Goal: Communication & Community: Answer question/provide support

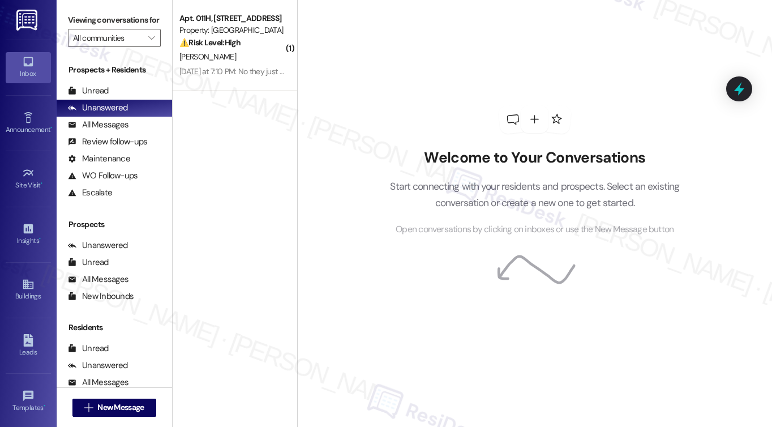
click at [259, 55] on div "[PERSON_NAME]" at bounding box center [231, 57] width 107 height 14
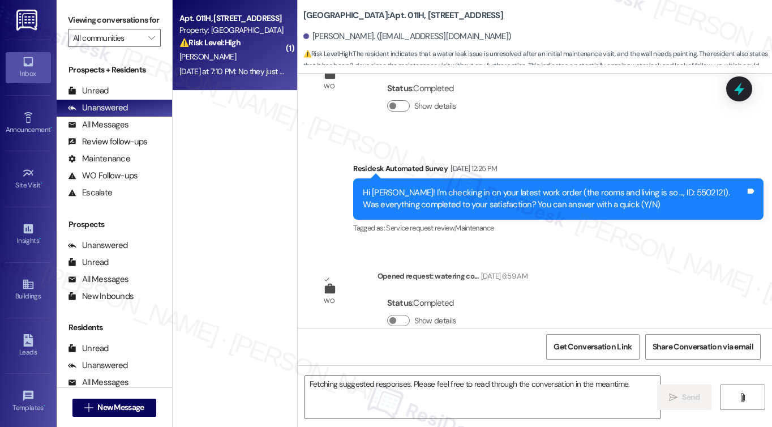
scroll to position [4464, 0]
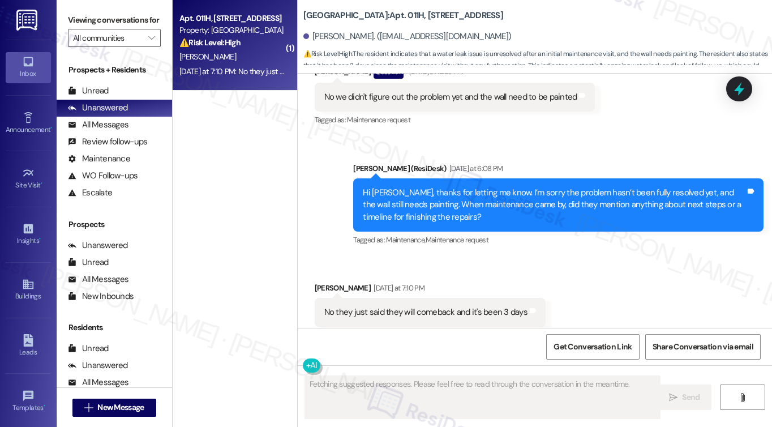
click at [414, 306] on div "No they just said they will comeback and it's been 3 days" at bounding box center [425, 312] width 203 height 12
click at [494, 306] on div "No they just said they will comeback and it's been 3 days" at bounding box center [425, 312] width 203 height 12
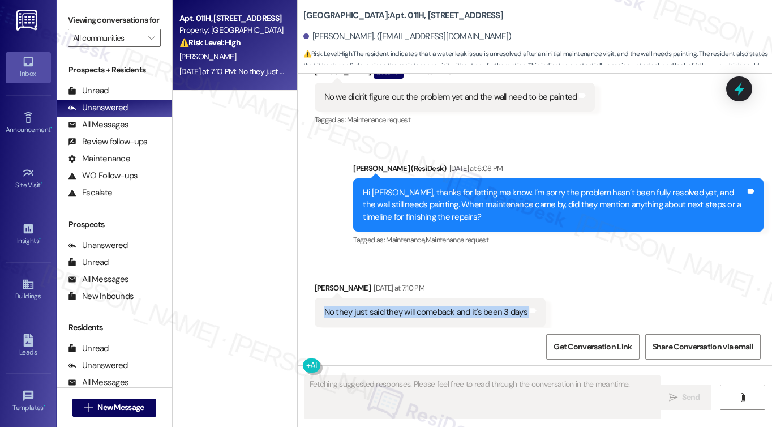
click at [494, 306] on div "No they just said they will comeback and it's been 3 days" at bounding box center [425, 312] width 203 height 12
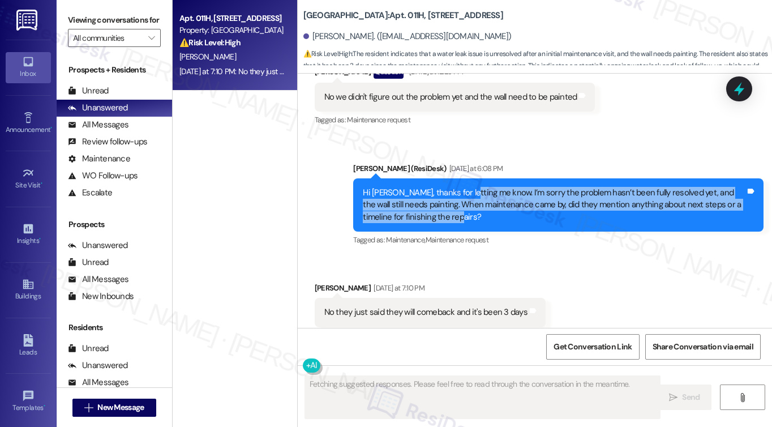
drag, startPoint x: 460, startPoint y: 171, endPoint x: 469, endPoint y: 191, distance: 22.5
click at [469, 191] on div "Hi [PERSON_NAME], thanks for letting me know. I’m sorry the problem hasn’t been…" at bounding box center [554, 205] width 383 height 36
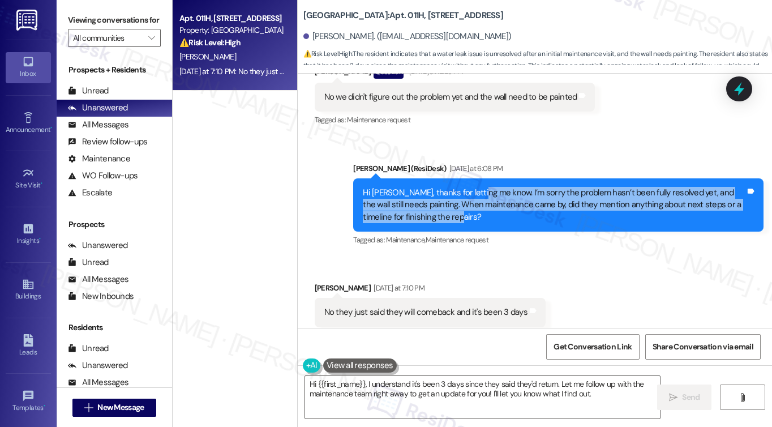
drag, startPoint x: 474, startPoint y: 168, endPoint x: 479, endPoint y: 191, distance: 23.8
click at [479, 191] on div "Hi [PERSON_NAME], thanks for letting me know. I’m sorry the problem hasn’t been…" at bounding box center [554, 205] width 383 height 36
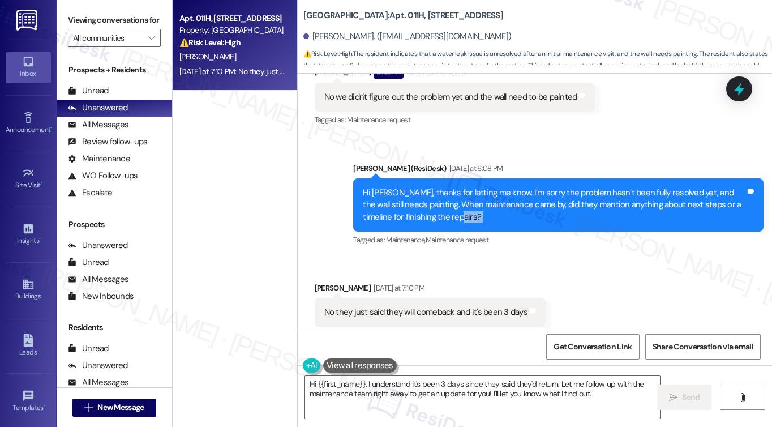
click at [479, 191] on div "Hi [PERSON_NAME], thanks for letting me know. I’m sorry the problem hasn’t been…" at bounding box center [554, 205] width 383 height 36
click at [463, 187] on div "Hi [PERSON_NAME], thanks for letting me know. I’m sorry the problem hasn’t been…" at bounding box center [554, 205] width 383 height 36
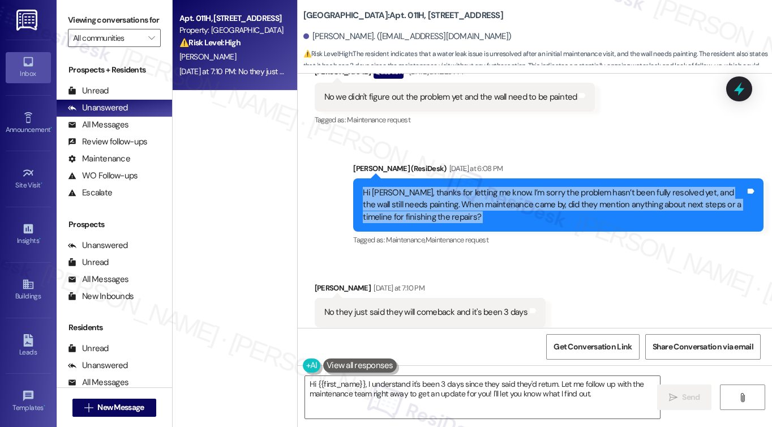
click at [463, 187] on div "Hi [PERSON_NAME], thanks for letting me know. I’m sorry the problem hasn’t been…" at bounding box center [554, 205] width 383 height 36
click at [473, 187] on div "Hi [PERSON_NAME], thanks for letting me know. I’m sorry the problem hasn’t been…" at bounding box center [554, 205] width 383 height 36
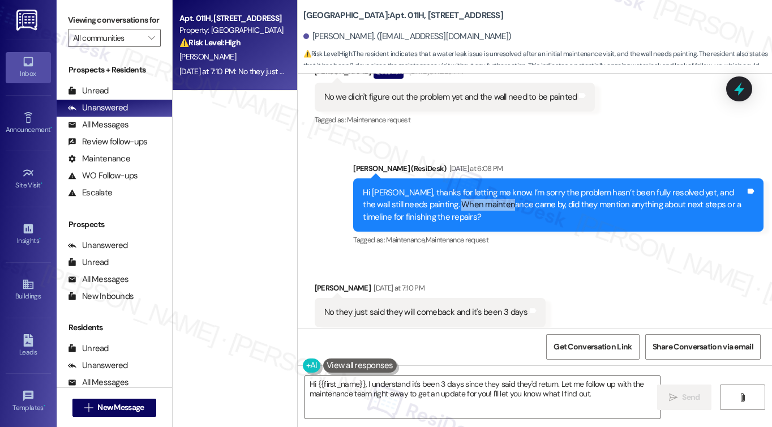
click at [473, 187] on div "Hi [PERSON_NAME], thanks for letting me know. I’m sorry the problem hasn’t been…" at bounding box center [554, 205] width 383 height 36
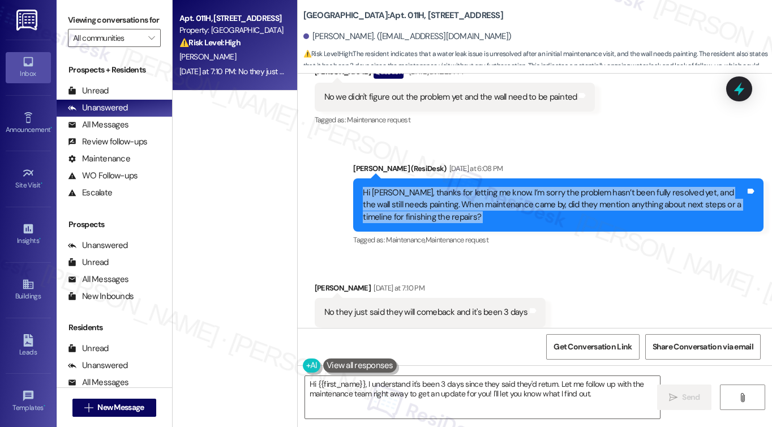
click at [473, 187] on div "Hi [PERSON_NAME], thanks for letting me know. I’m sorry the problem hasn’t been…" at bounding box center [554, 205] width 383 height 36
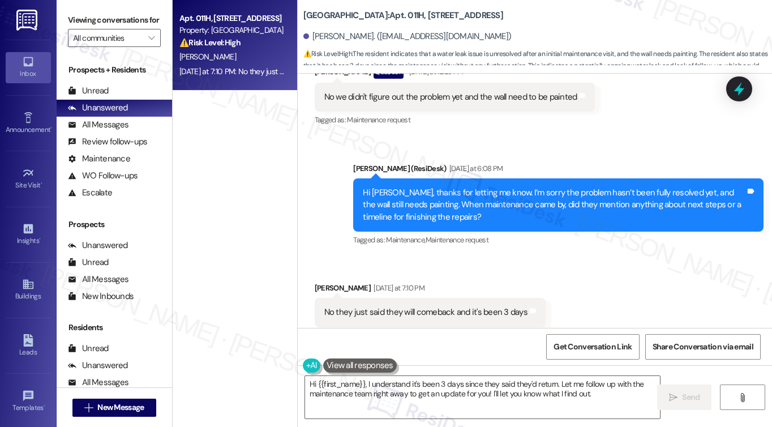
click at [400, 306] on div "No they just said they will comeback and it's been 3 days" at bounding box center [425, 312] width 203 height 12
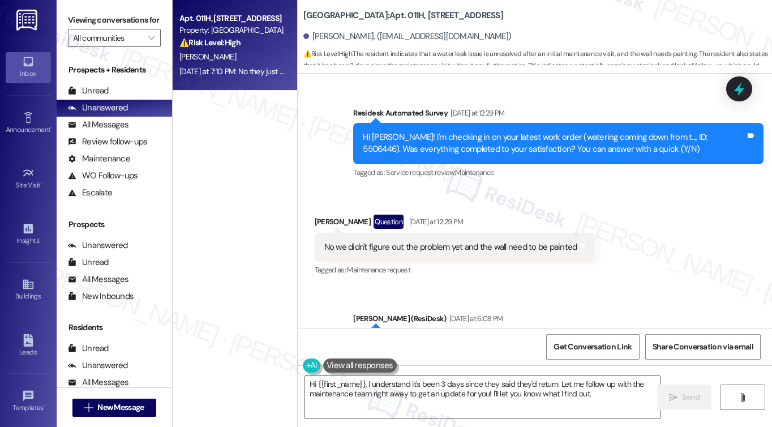
scroll to position [4294, 0]
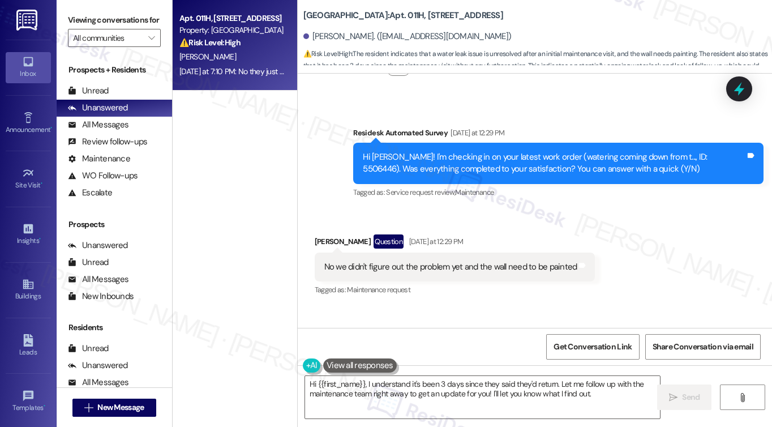
click at [414, 261] on div "No we didn't figure out the problem yet and the wall need to be painted" at bounding box center [450, 267] width 253 height 12
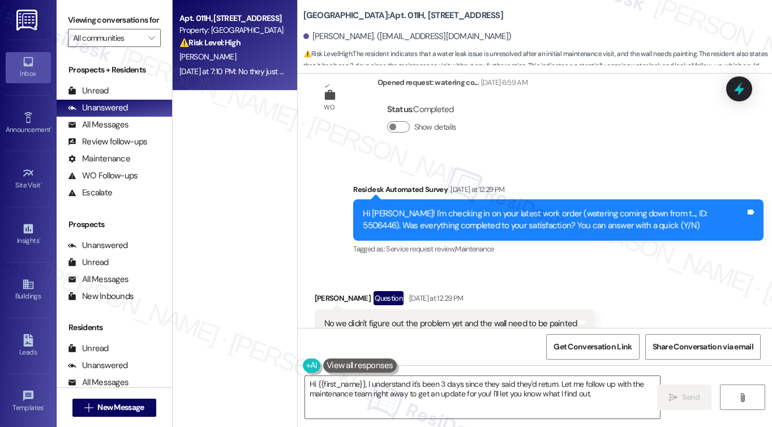
click at [679, 208] on div "Hi [PERSON_NAME]! I'm checking in on your latest work order (watering coming do…" at bounding box center [554, 220] width 383 height 24
copy div "5506446"
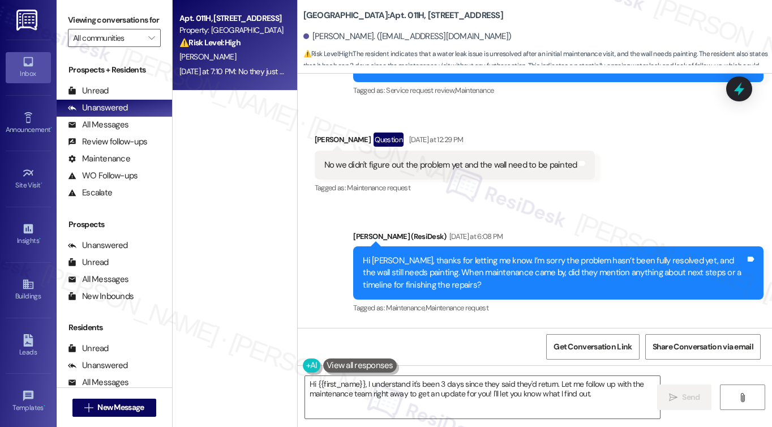
scroll to position [4464, 0]
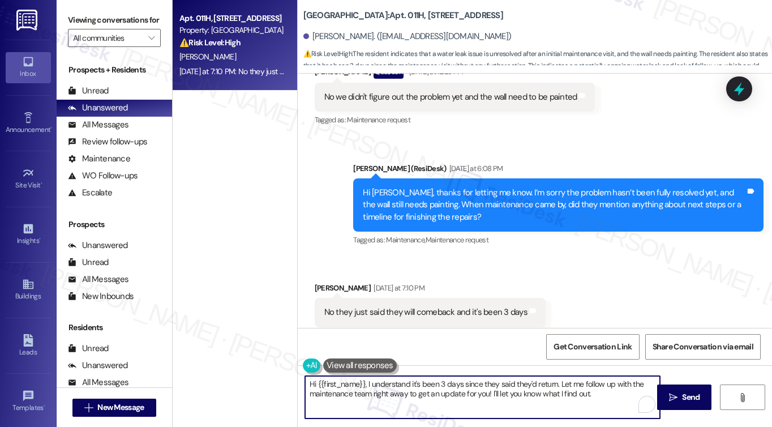
drag, startPoint x: 369, startPoint y: 393, endPoint x: 406, endPoint y: 393, distance: 36.8
click at [406, 393] on textarea "Hi {{first_name}}, I understand it's been 3 days since they said they'd return.…" at bounding box center [482, 397] width 355 height 42
type textarea "Hi {{first_name}}, I understand it's been 3 days since they said they'd return.…"
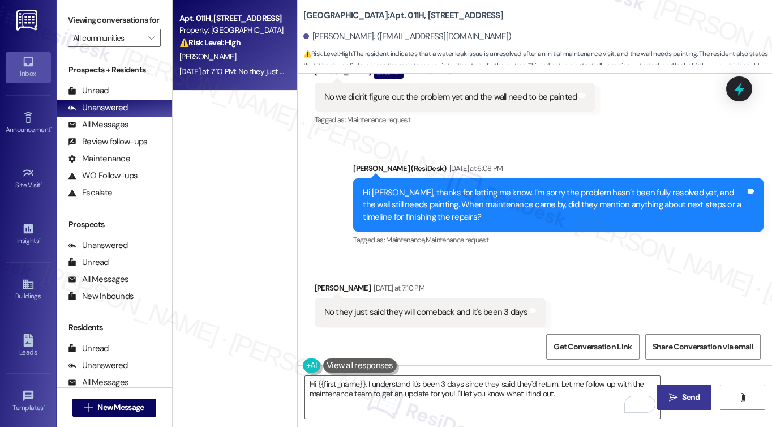
click at [678, 387] on button " Send" at bounding box center [684, 396] width 55 height 25
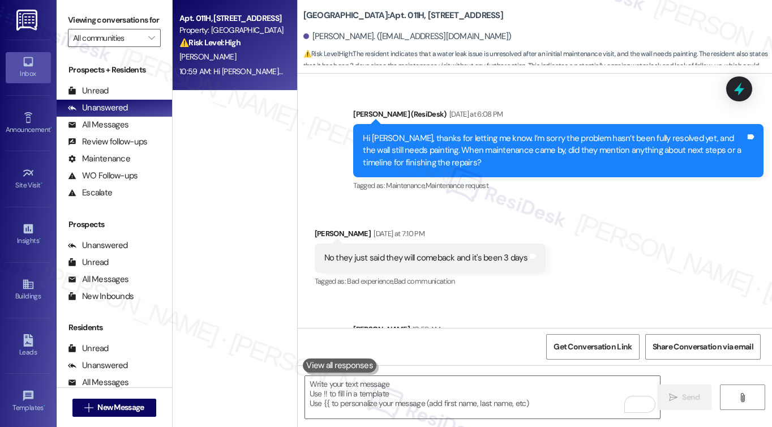
scroll to position [4555, 0]
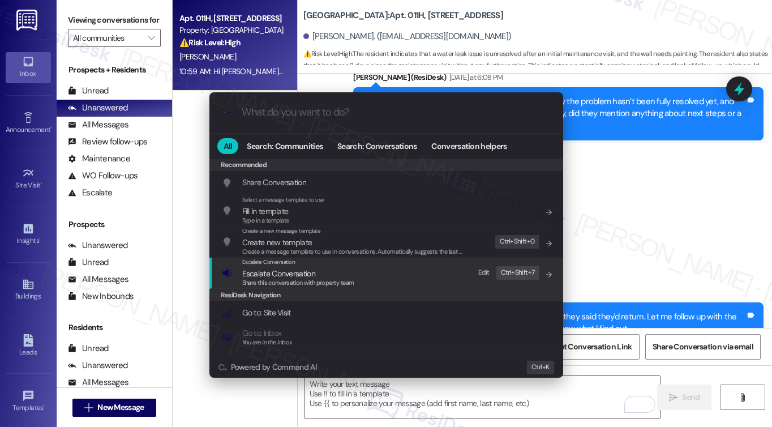
click at [335, 260] on div "Escalate Conversation" at bounding box center [298, 262] width 112 height 9
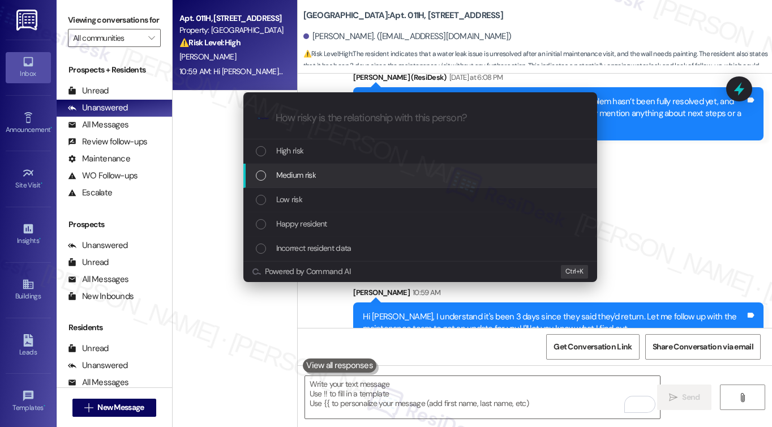
click at [327, 178] on div "Medium risk" at bounding box center [421, 175] width 331 height 12
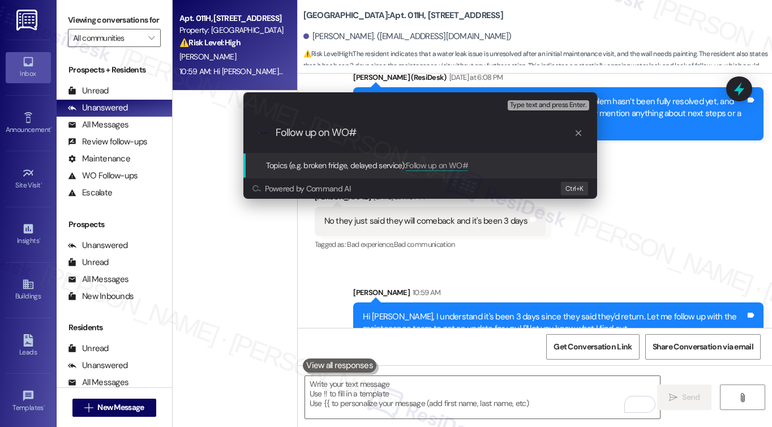
paste input "5506446"
type input "Follow up on WO#5506446 - Wall painting update"
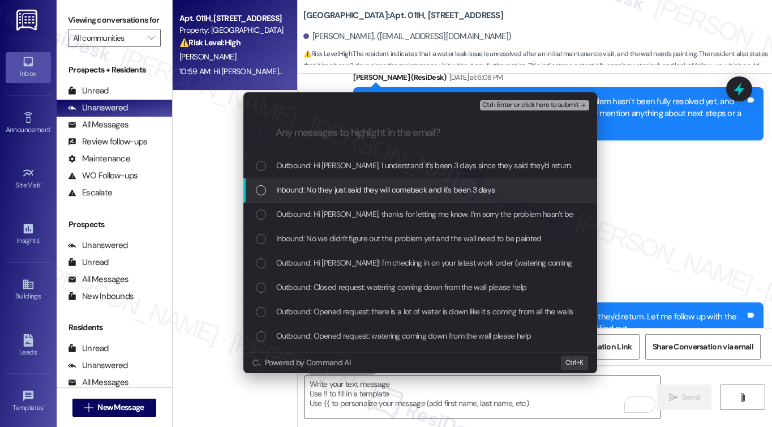
click at [425, 185] on span "Inbound: No they just said they will comeback and it's been 3 days" at bounding box center [385, 189] width 219 height 12
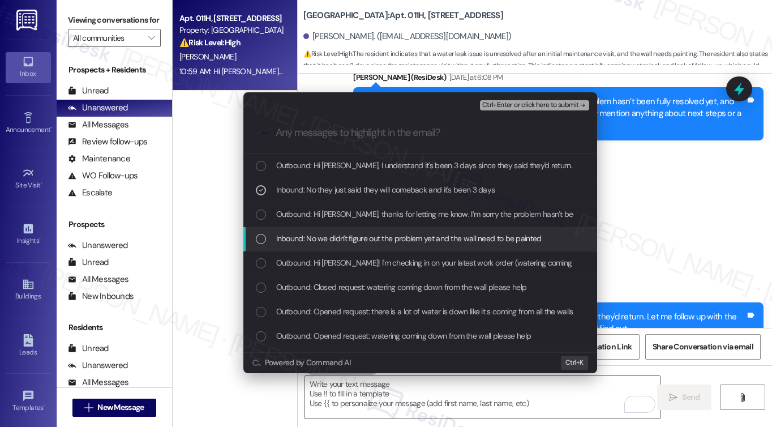
click at [387, 242] on span "Inbound: No we didn't figure out the problem yet and the wall need to be painted" at bounding box center [409, 238] width 266 height 12
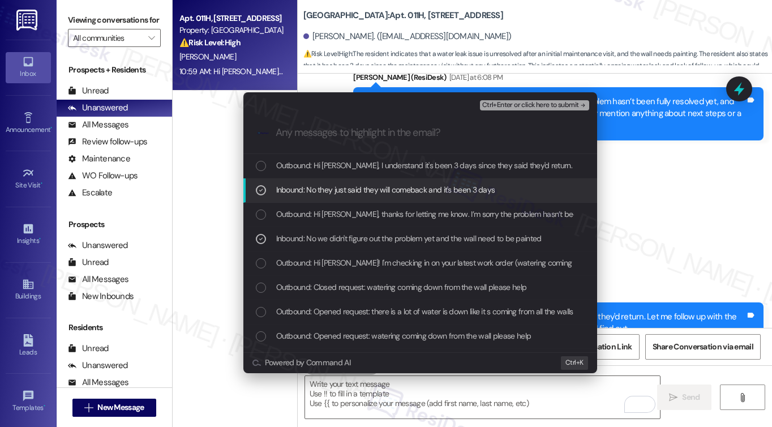
click at [727, 229] on div "Escalate Conversation Medium risk Follow up on WO#5506446 - Wall painting updat…" at bounding box center [386, 213] width 772 height 427
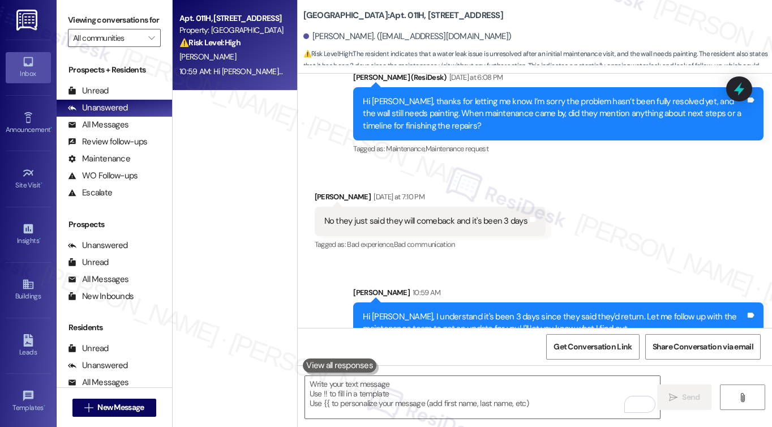
click at [474, 207] on div "No they just said they will comeback and it's been 3 days Tags and notes" at bounding box center [430, 221] width 231 height 29
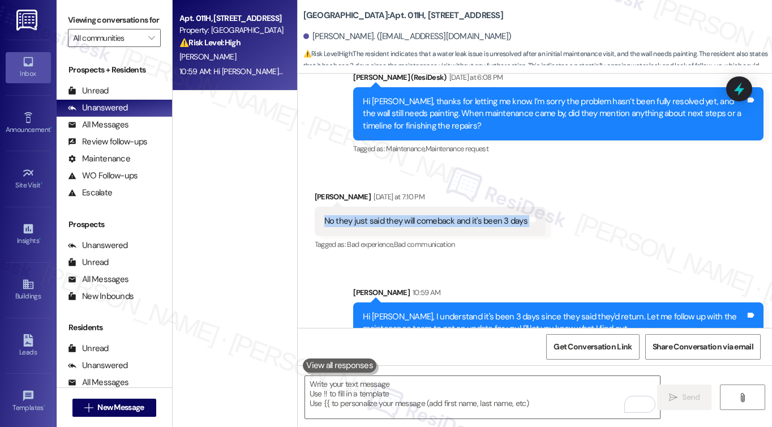
click at [474, 207] on div "No they just said they will comeback and it's been 3 days Tags and notes" at bounding box center [430, 221] width 231 height 29
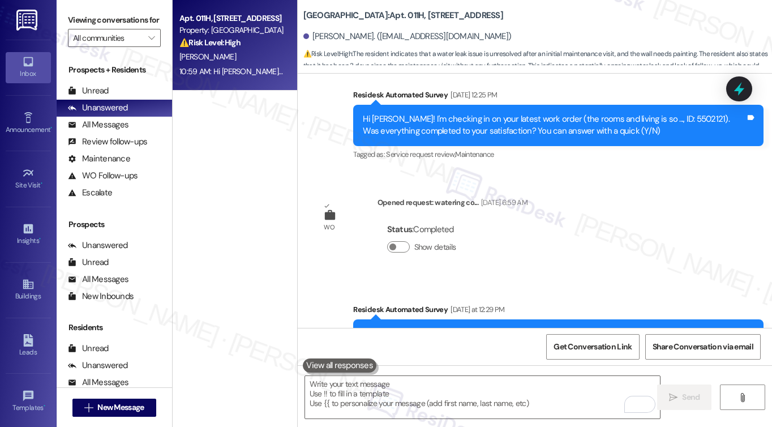
scroll to position [4045, 0]
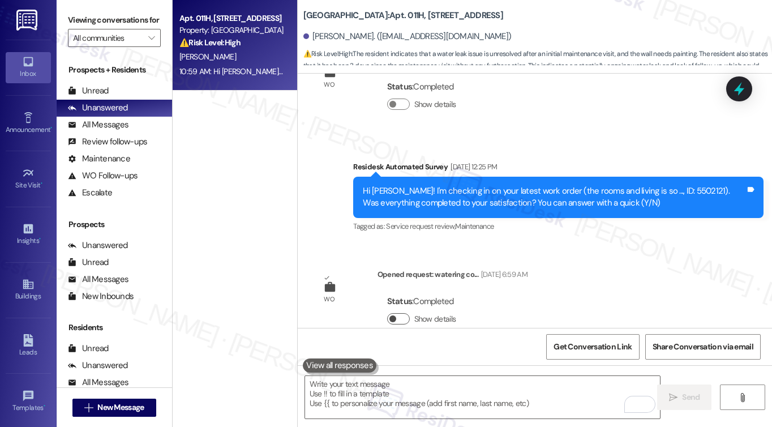
click at [401, 313] on button "Show details" at bounding box center [398, 318] width 23 height 11
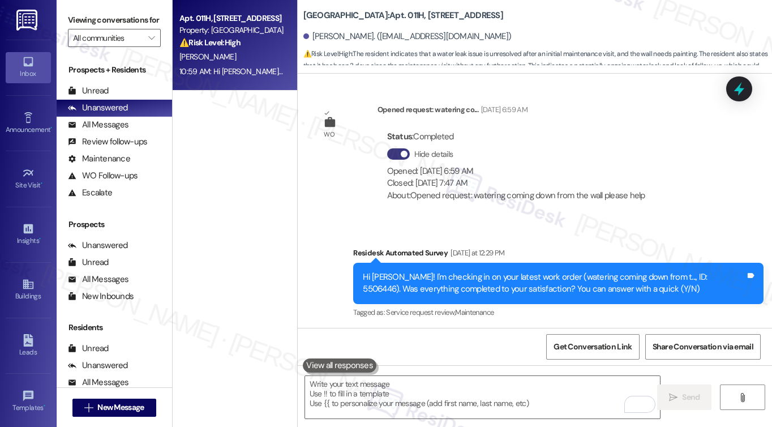
scroll to position [4215, 0]
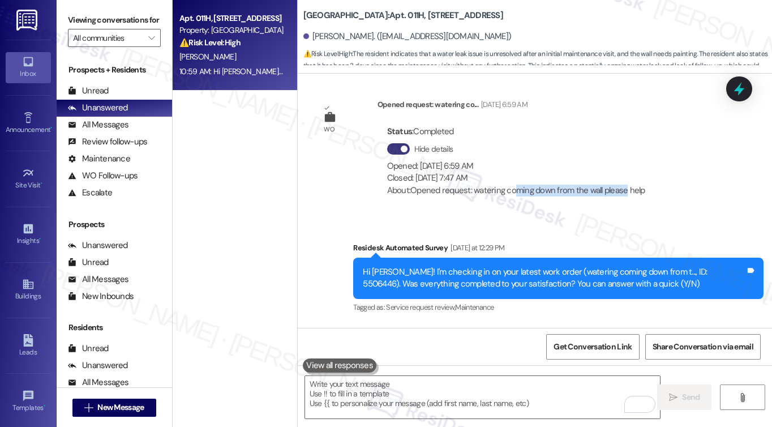
drag, startPoint x: 513, startPoint y: 161, endPoint x: 621, endPoint y: 169, distance: 107.9
click at [621, 185] on div "About: Opened request: watering coming down from the wall please help" at bounding box center [516, 191] width 258 height 12
click at [625, 216] on div "Survey, sent via SMS Residesk Automated Survey [DATE] at 12:29 PM Hi [PERSON_NA…" at bounding box center [535, 270] width 474 height 108
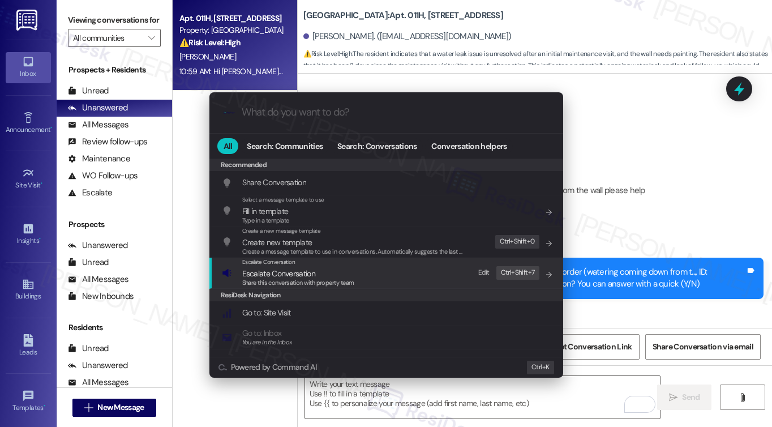
click at [311, 280] on span "Share this conversation with property team" at bounding box center [298, 283] width 112 height 8
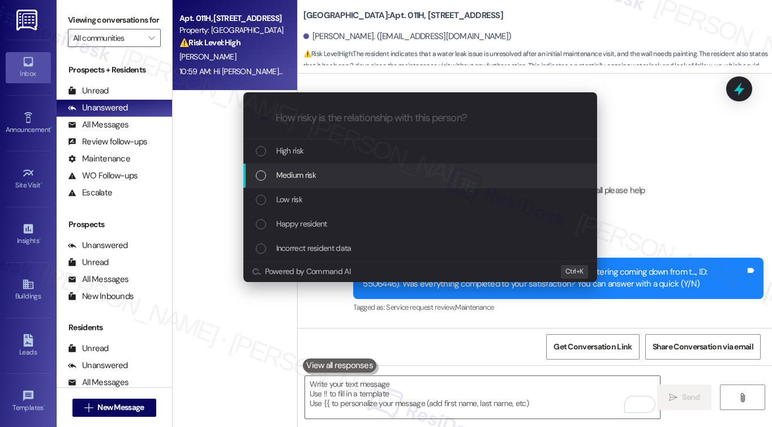
click at [301, 177] on span "Medium risk" at bounding box center [296, 175] width 40 height 12
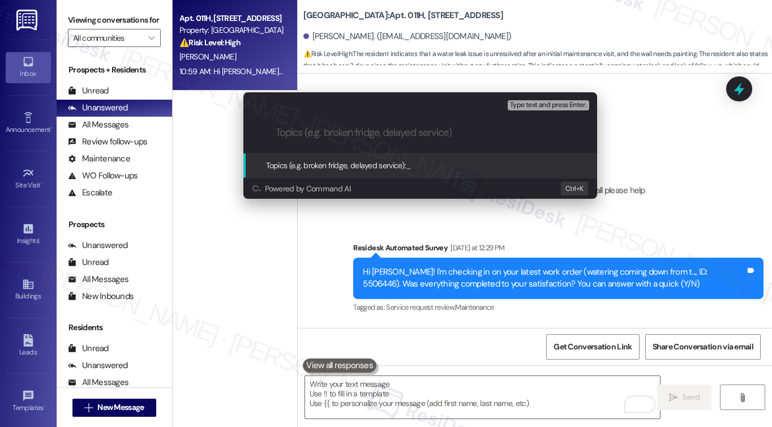
paste input "Follow up on WO#5506446 - Wall painting update"
click at [377, 135] on input "Follow up on WO#5506446 - Wall painting update" at bounding box center [425, 133] width 298 height 12
click at [378, 134] on input "Follow up on WO#5506446 - Wall painting update" at bounding box center [425, 133] width 298 height 12
click at [411, 131] on input "Follow up on WO#5506446 - Wall painting update" at bounding box center [425, 133] width 298 height 12
click at [457, 136] on input "Follow up on WO#5506446 - Wall painting update" at bounding box center [425, 133] width 298 height 12
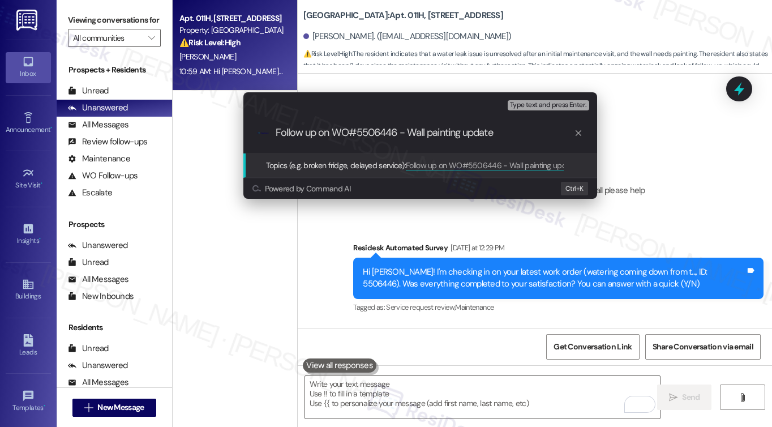
click at [515, 136] on input "Follow up on WO#5506446 - Wall painting update" at bounding box center [425, 133] width 298 height 12
click at [519, 124] on div ".cls-1{fill:#0a055f;}.cls-2{fill:#0cc4c4;} resideskLogoBlueOrange Follow up on …" at bounding box center [420, 133] width 354 height 40
click at [427, 127] on input "Follow up on WO#5506446 - Wall painting update" at bounding box center [425, 133] width 298 height 12
click at [472, 127] on input "Follow up on WO#5506446 - broken wall update" at bounding box center [425, 133] width 298 height 12
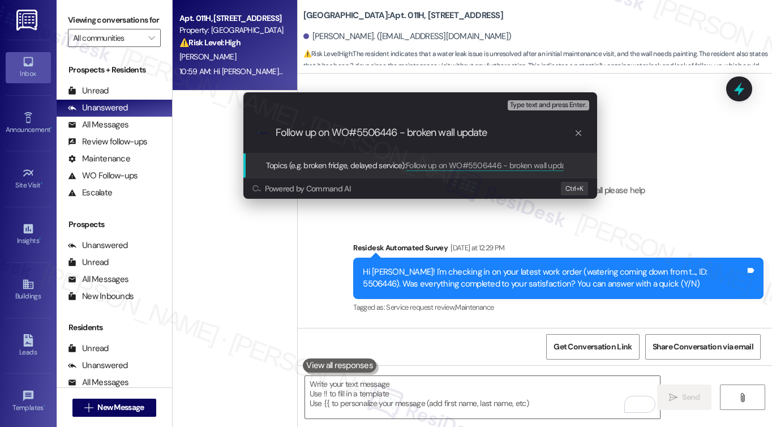
click at [408, 130] on input "Follow up on WO#5506446 - broken wall update" at bounding box center [425, 133] width 298 height 12
click at [507, 132] on input "Follow up on WO#5506446 - broken wall update" at bounding box center [425, 133] width 298 height 12
type input "Follow up on WO#5506446 - broken wall update"
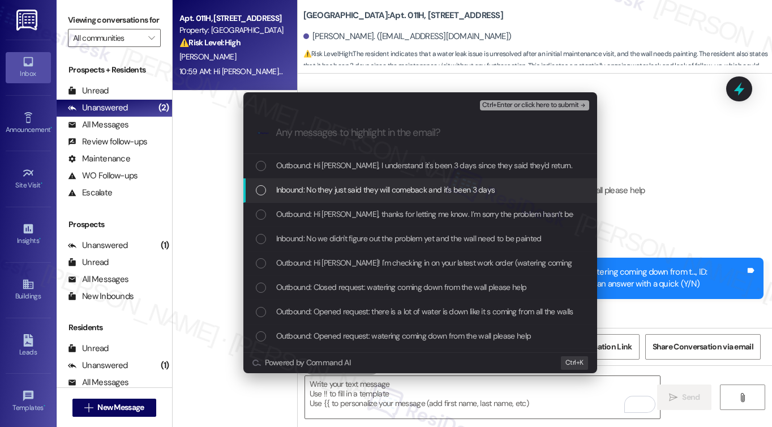
click at [388, 187] on span "Inbound: No they just said they will comeback and it's been 3 days" at bounding box center [385, 189] width 219 height 12
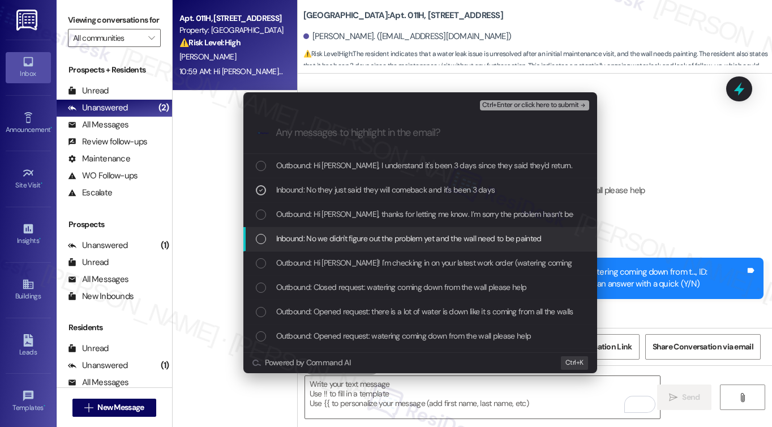
click at [397, 236] on span "Inbound: No we didn't figure out the problem yet and the wall need to be painted" at bounding box center [409, 238] width 266 height 12
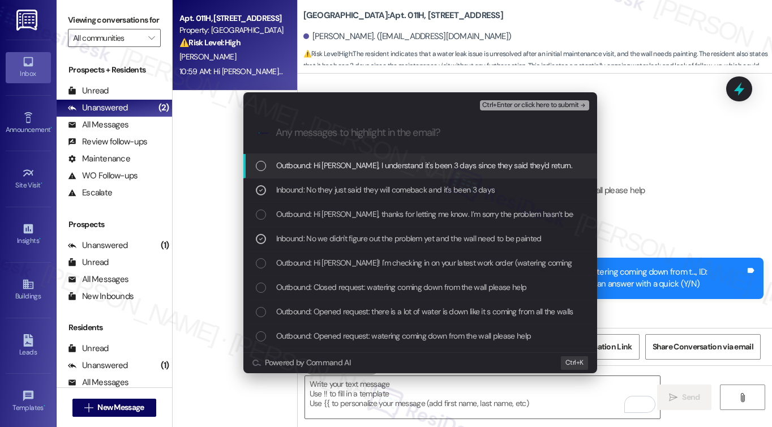
click at [542, 104] on span "Ctrl+Enter or click here to submit" at bounding box center [530, 105] width 97 height 8
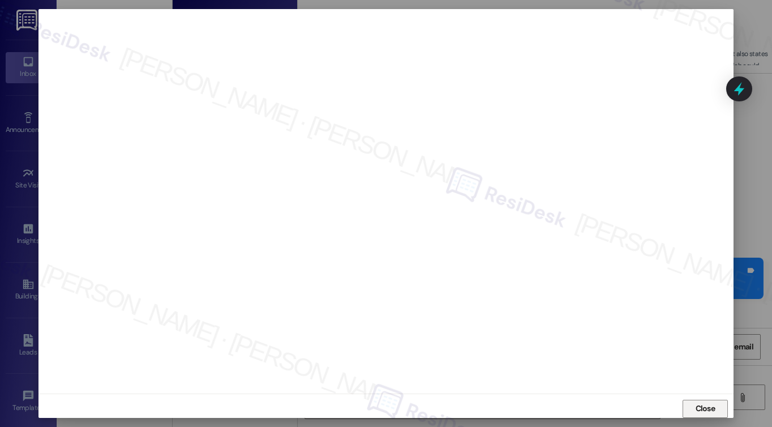
click at [694, 403] on span "Close" at bounding box center [706, 409] width 24 height 12
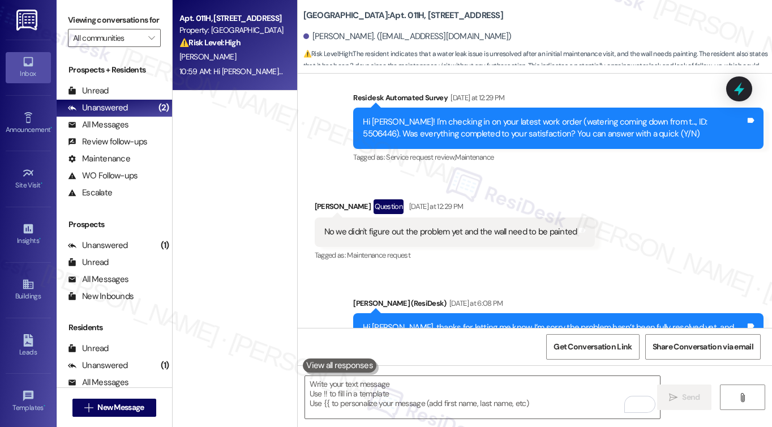
scroll to position [4308, 0]
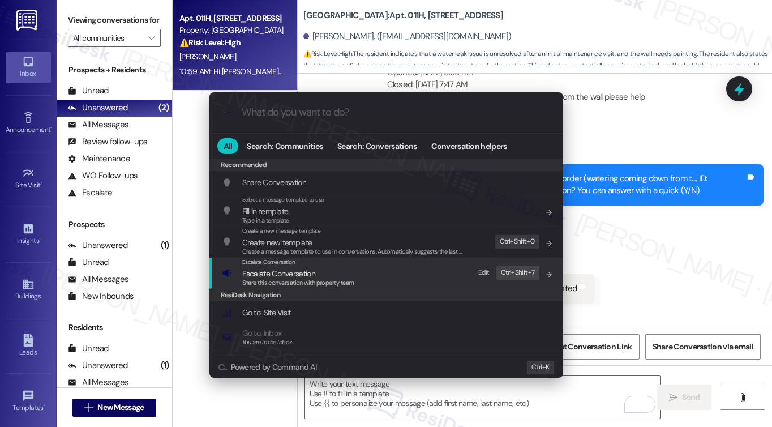
click at [367, 264] on div "Escalate Conversation Escalate Conversation Share this conversation with proper…" at bounding box center [387, 273] width 331 height 31
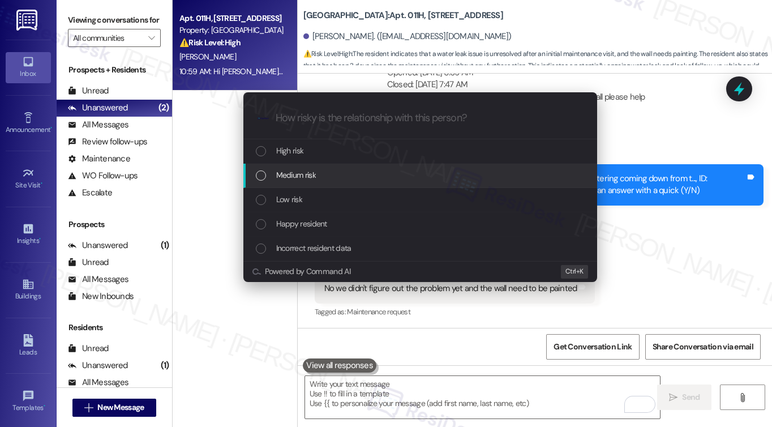
click at [314, 178] on span "Medium risk" at bounding box center [296, 175] width 40 height 12
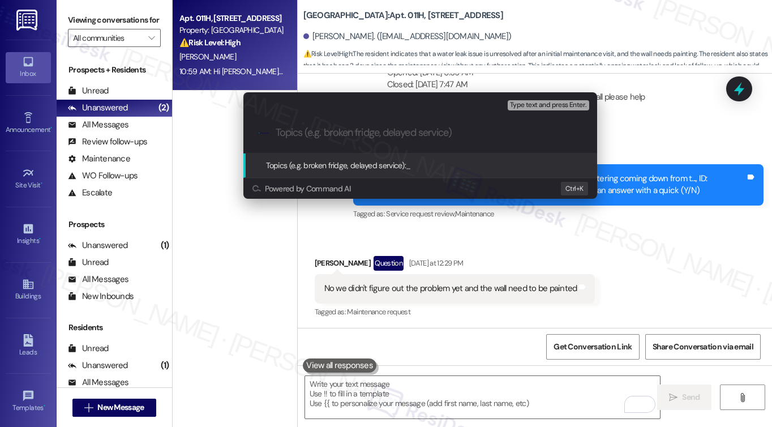
paste input "Follow up on WO#5506446 - broken wall update"
type input "Follow up on WO#5506446 - broken wall update"
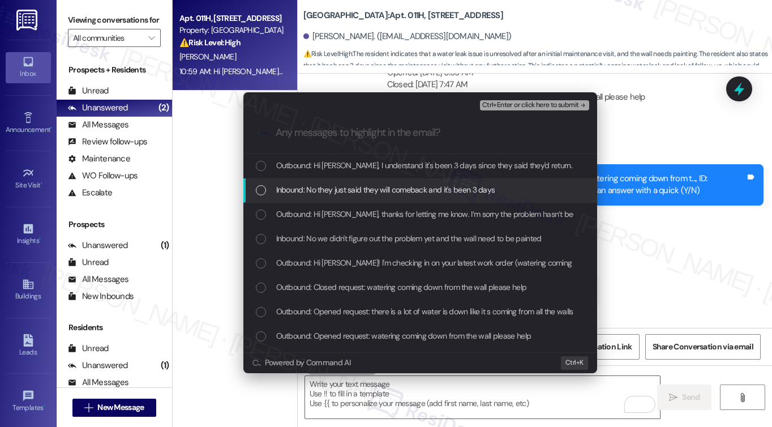
click at [365, 187] on span "Inbound: No they just said they will comeback and it's been 3 days" at bounding box center [385, 189] width 219 height 12
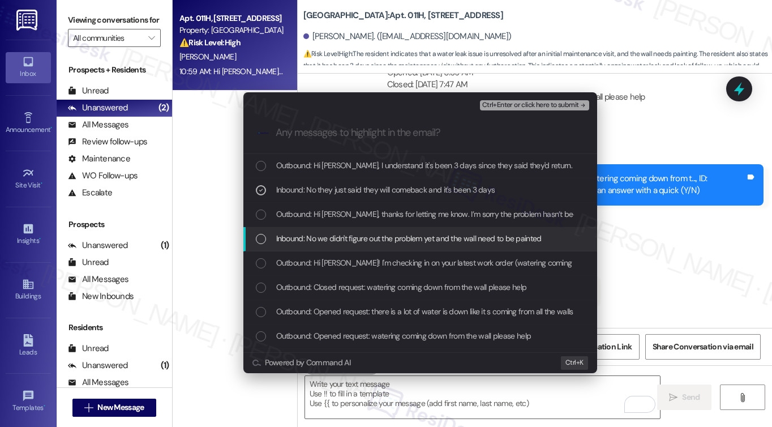
click at [357, 230] on div "Inbound: No we didn't figure out the problem yet and the wall need to be painted" at bounding box center [420, 239] width 354 height 24
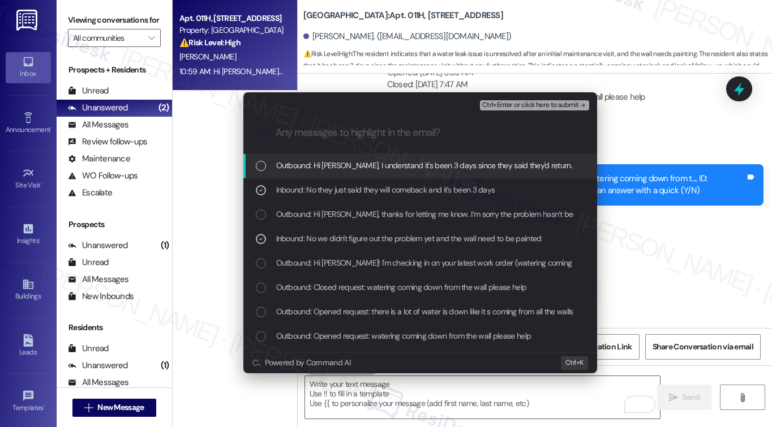
click at [512, 106] on span "Ctrl+Enter or click here to submit" at bounding box center [530, 105] width 97 height 8
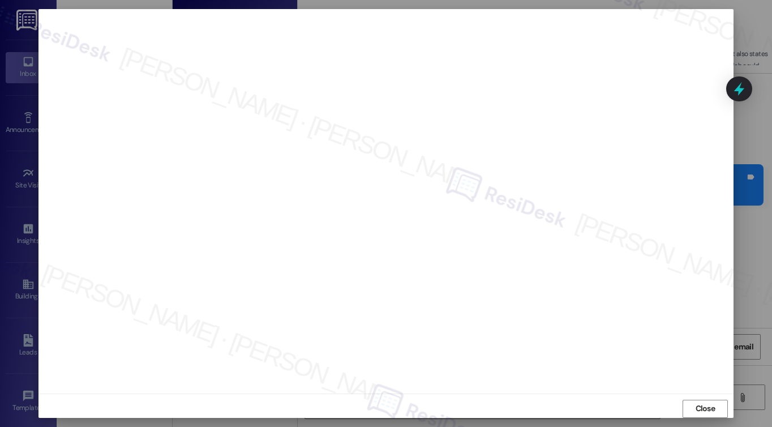
scroll to position [5, 0]
click at [711, 400] on span "Close" at bounding box center [706, 403] width 20 height 12
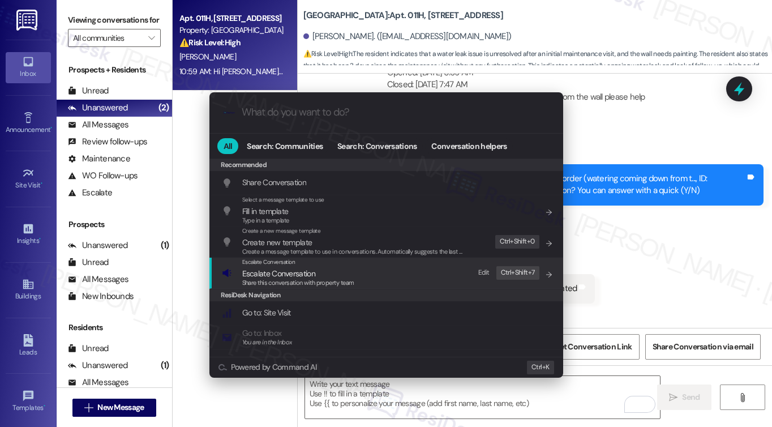
click at [328, 271] on span "Escalate Conversation" at bounding box center [298, 273] width 112 height 12
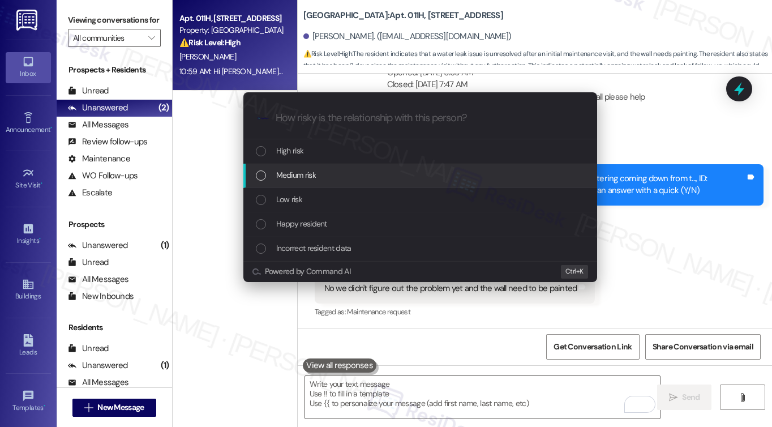
click at [323, 183] on div "Medium risk" at bounding box center [420, 176] width 354 height 24
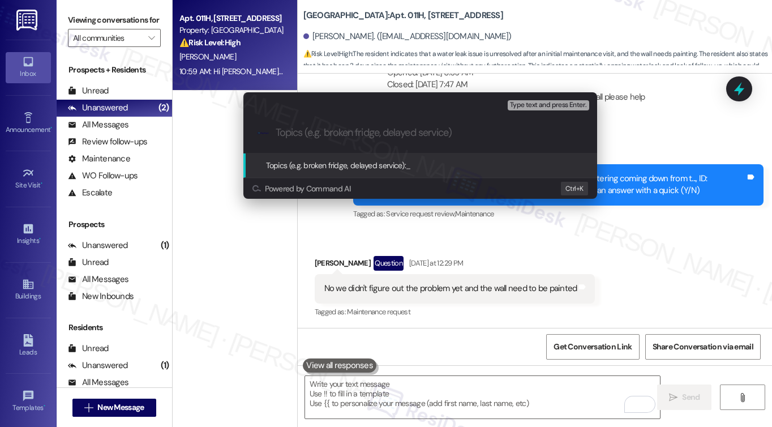
click at [626, 187] on div "Escalate Conversation Medium risk Topics (e.g. broken fridge, delayed service) …" at bounding box center [386, 213] width 772 height 427
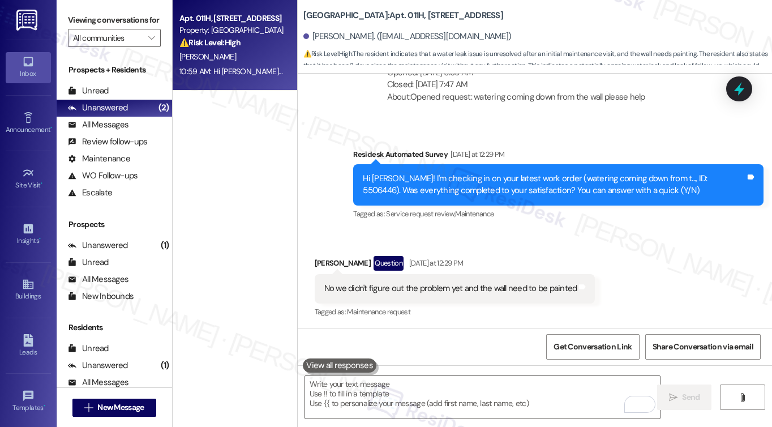
click at [540, 230] on div "Received via SMS [PERSON_NAME] Question [DATE] at 12:29 PM No we didn't figure …" at bounding box center [535, 279] width 474 height 98
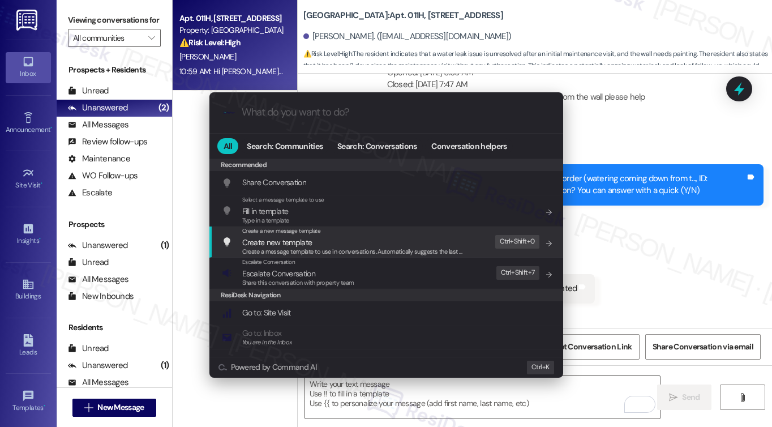
click at [378, 264] on div "Escalate Conversation Escalate Conversation Share this conversation with proper…" at bounding box center [387, 273] width 331 height 31
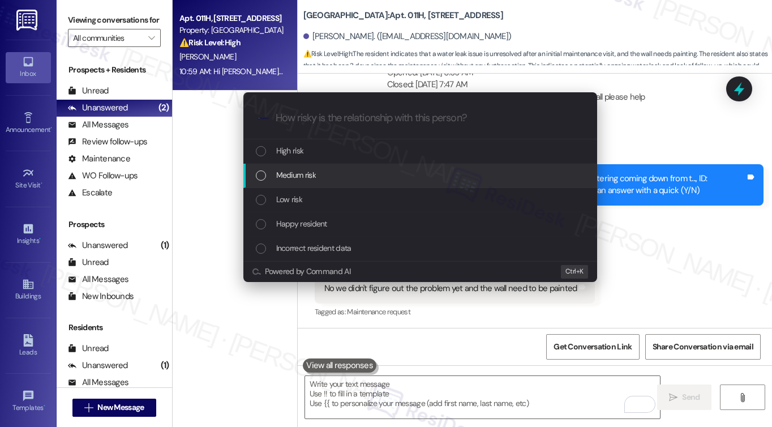
click at [323, 174] on div "Medium risk" at bounding box center [421, 175] width 331 height 12
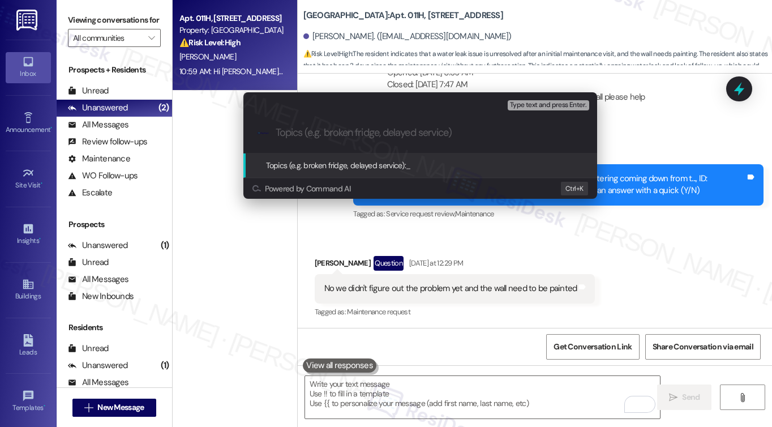
paste input "Follow up on WO#5506446 - broken wall update"
type input "Follow up on WO#5506446 - broken wall update"
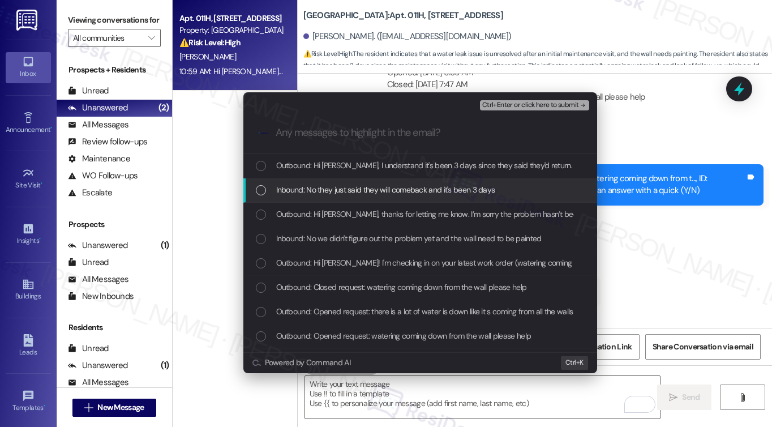
click at [417, 181] on div "Inbound: No they just said they will comeback and it's been 3 days" at bounding box center [420, 190] width 354 height 24
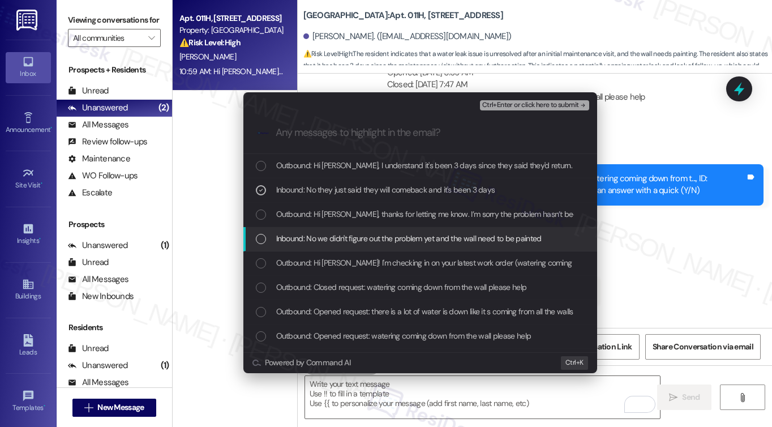
click at [396, 234] on span "Inbound: No we didn't figure out the problem yet and the wall need to be painted" at bounding box center [409, 238] width 266 height 12
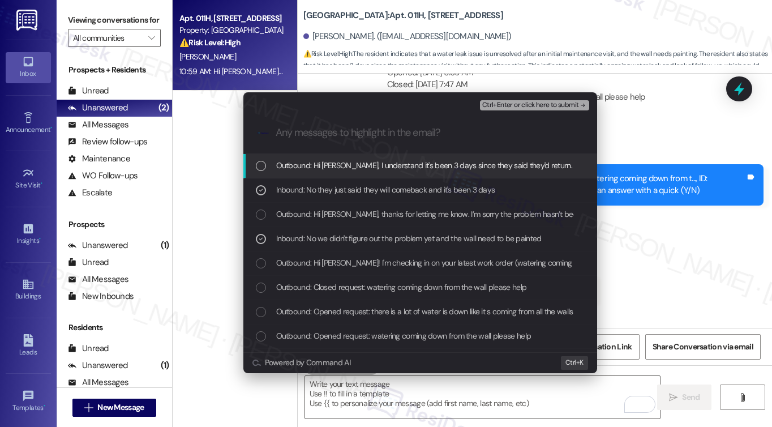
drag, startPoint x: 540, startPoint y: 103, endPoint x: 661, endPoint y: 138, distance: 126.0
click at [661, 138] on div "Escalate Conversation Medium risk Follow up on WO#5506446 - broken wall update …" at bounding box center [386, 213] width 772 height 427
click at [662, 131] on div "Escalate Conversation Medium risk Follow up on WO#5506446 - broken wall update …" at bounding box center [386, 213] width 772 height 427
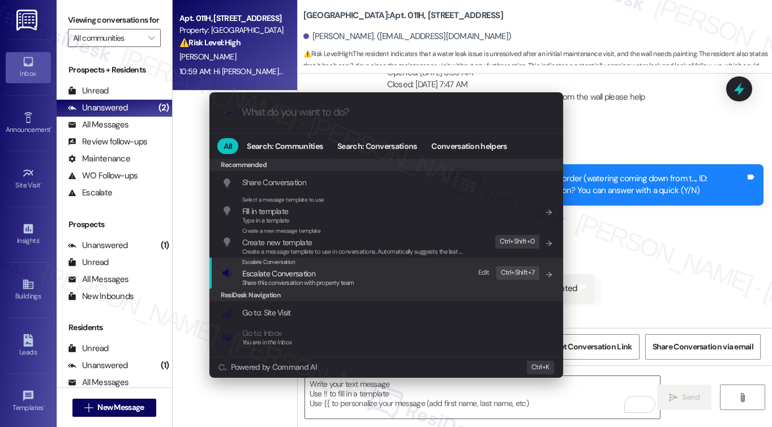
click at [343, 279] on span "Share this conversation with property team" at bounding box center [298, 283] width 112 height 8
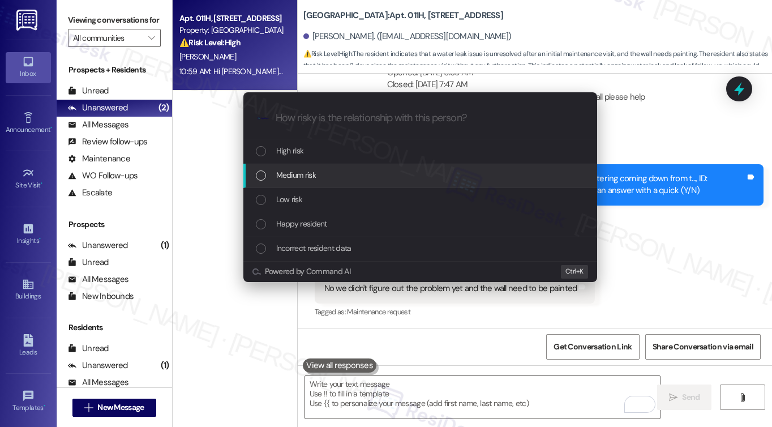
click at [345, 169] on div "Medium risk" at bounding box center [421, 175] width 331 height 12
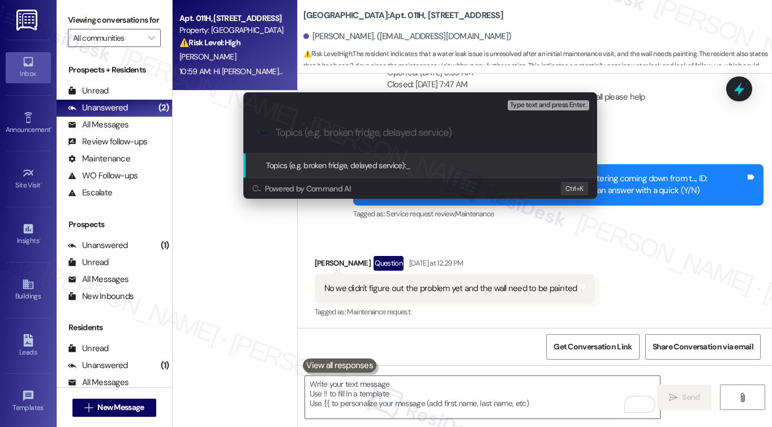
paste input "Follow up on WO#5506446 - broken wall update"
drag, startPoint x: 494, startPoint y: 132, endPoint x: 408, endPoint y: 131, distance: 86.1
click at [408, 131] on input "Follow up on WO#5506446 - broken wall update" at bounding box center [425, 133] width 298 height 12
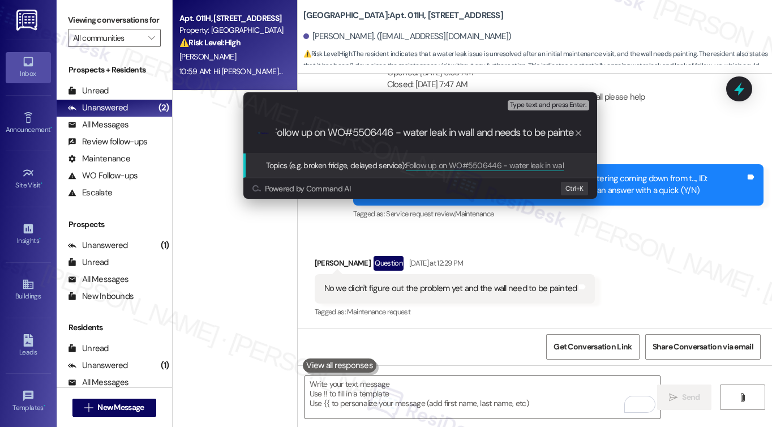
type input "Follow up on WO#5506446 - water leak in wall and needs to be painted"
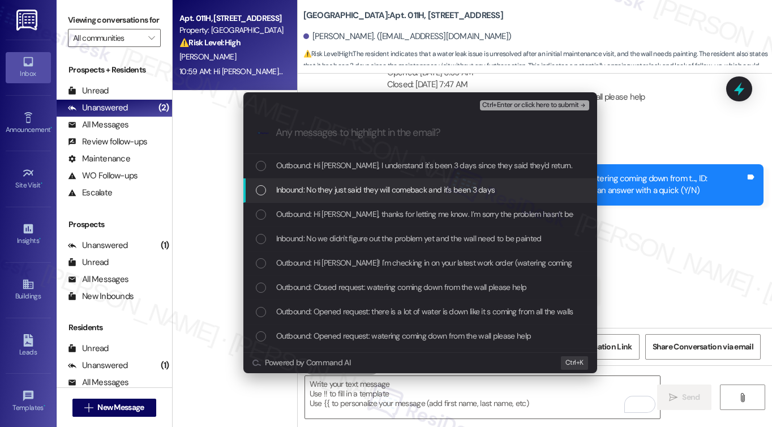
click at [350, 192] on span "Inbound: No they just said they will comeback and it's been 3 days" at bounding box center [385, 189] width 219 height 12
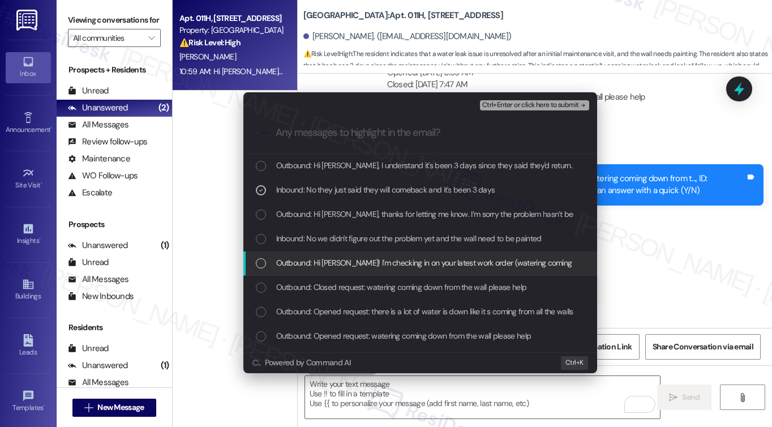
click at [361, 246] on div "Inbound: No we didn't figure out the problem yet and the wall need to be painted" at bounding box center [420, 239] width 354 height 24
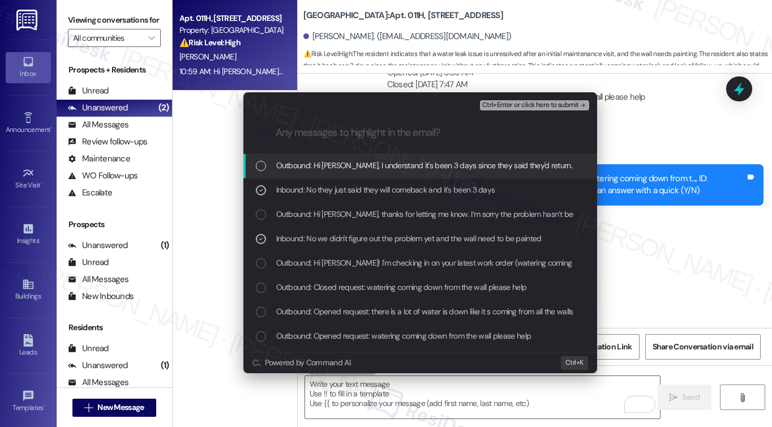
click at [528, 106] on span "Ctrl+Enter or click here to submit" at bounding box center [530, 105] width 97 height 8
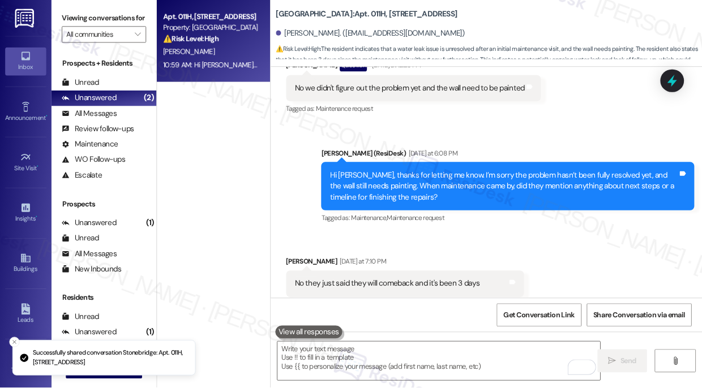
scroll to position [4572, 0]
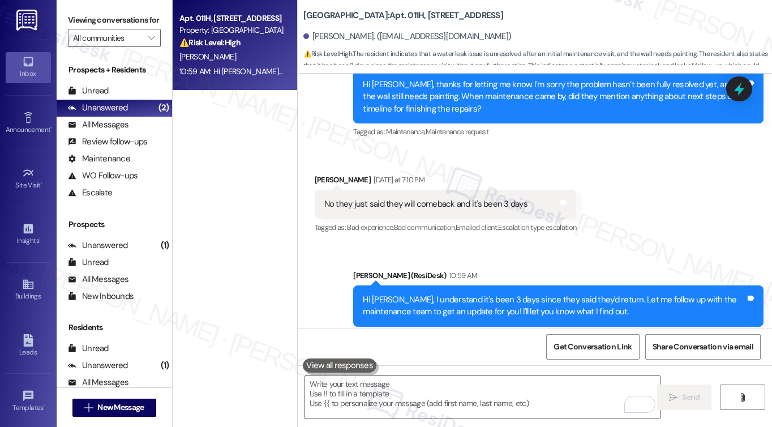
click at [495, 294] on div "Hi [PERSON_NAME], I understand it's been 3 days since they said they'd return. …" at bounding box center [554, 306] width 383 height 24
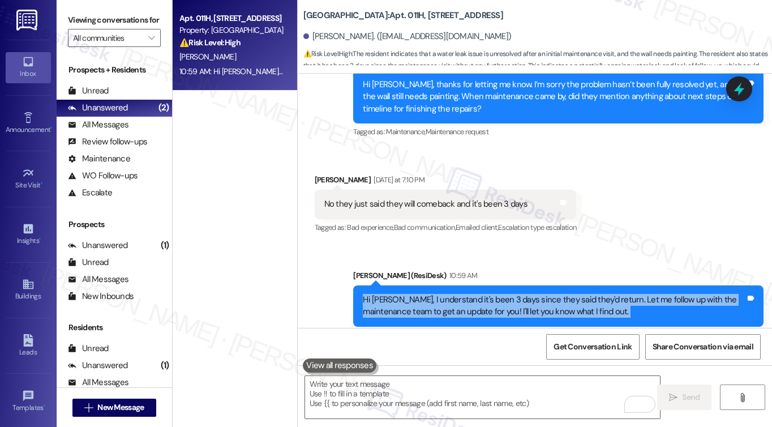
click at [495, 294] on div "Hi [PERSON_NAME], I understand it's been 3 days since they said they'd return. …" at bounding box center [554, 306] width 383 height 24
